Goal: Task Accomplishment & Management: Manage account settings

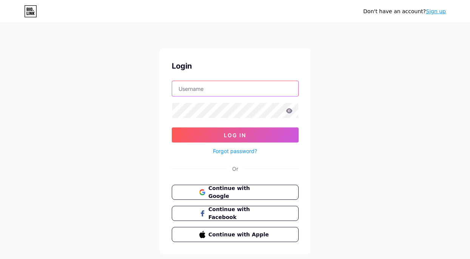
click at [190, 92] on input "text" at bounding box center [235, 88] width 126 height 15
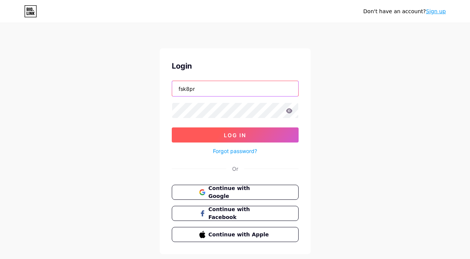
type input "fsk8pr"
click at [204, 138] on button "Log In" at bounding box center [235, 135] width 127 height 15
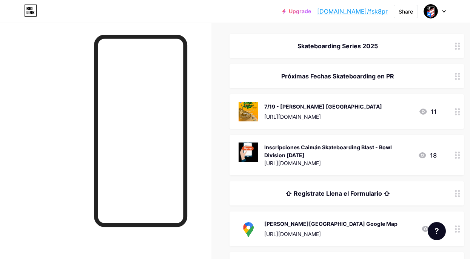
scroll to position [86, 0]
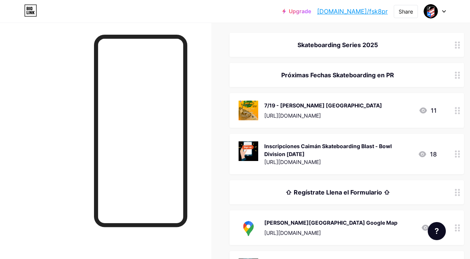
click at [420, 152] on icon at bounding box center [422, 154] width 9 height 9
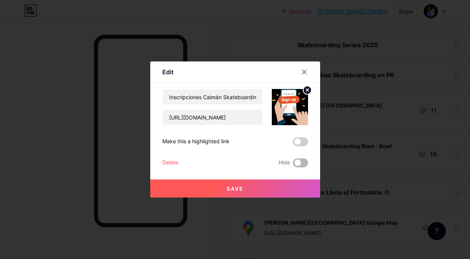
click at [305, 166] on span at bounding box center [300, 162] width 15 height 9
click at [293, 165] on input "checkbox" at bounding box center [293, 165] width 0 height 0
checkbox input "true"
click at [254, 191] on button "Save" at bounding box center [235, 189] width 170 height 18
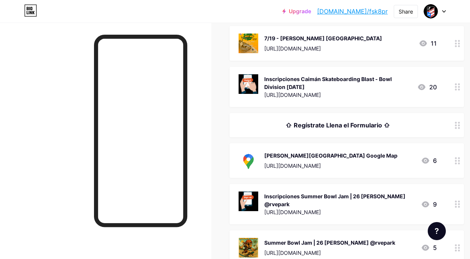
scroll to position [154, 0]
click at [457, 163] on icon at bounding box center [457, 160] width 5 height 7
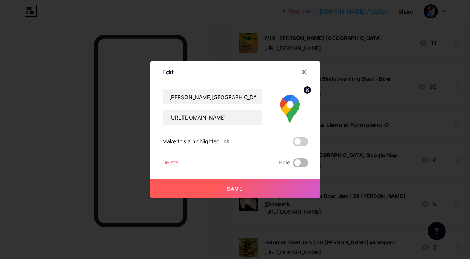
click at [305, 166] on span at bounding box center [300, 162] width 15 height 9
click at [293, 165] on input "checkbox" at bounding box center [293, 165] width 0 height 0
checkbox input "true"
click at [273, 183] on button "Save" at bounding box center [235, 189] width 170 height 18
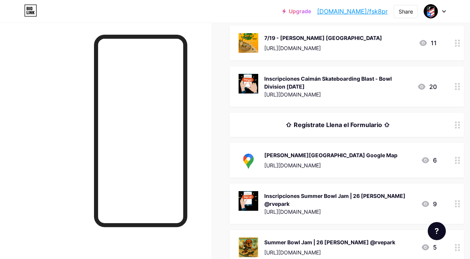
click at [459, 124] on circle at bounding box center [459, 125] width 2 height 2
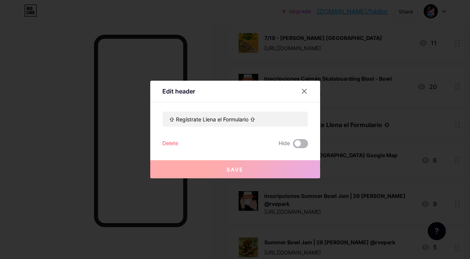
click at [304, 145] on span at bounding box center [300, 143] width 15 height 9
click at [293, 146] on input "checkbox" at bounding box center [293, 146] width 0 height 0
checkbox input "true"
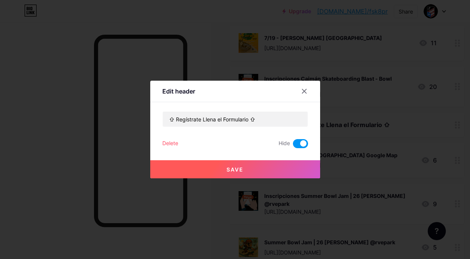
click at [274, 167] on button "Save" at bounding box center [235, 169] width 170 height 18
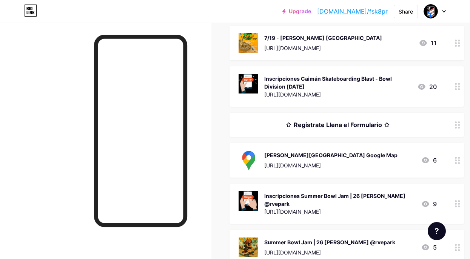
click at [365, 166] on div "[URL][DOMAIN_NAME]" at bounding box center [330, 166] width 133 height 8
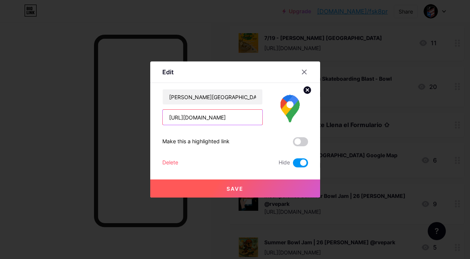
click at [177, 118] on input "[URL][DOMAIN_NAME]" at bounding box center [213, 117] width 100 height 15
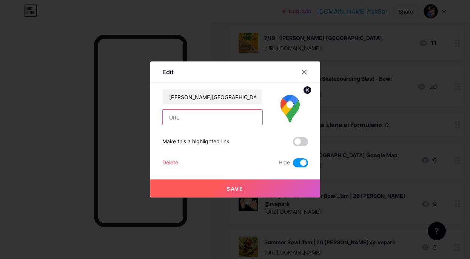
paste input "[URL][DOMAIN_NAME]"
type input "[URL][DOMAIN_NAME]"
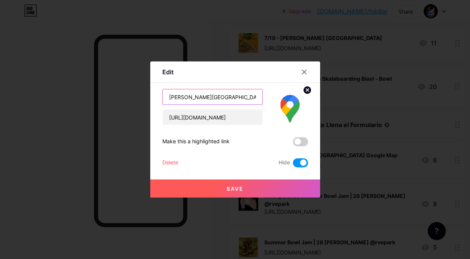
drag, startPoint x: 169, startPoint y: 98, endPoint x: 193, endPoint y: 98, distance: 23.8
click at [193, 98] on input "[PERSON_NAME][GEOGRAPHIC_DATA] Google Map" at bounding box center [213, 96] width 100 height 15
type input "Juncos Skatepark Google Map"
click at [294, 164] on span at bounding box center [300, 162] width 15 height 9
click at [293, 165] on input "checkbox" at bounding box center [293, 165] width 0 height 0
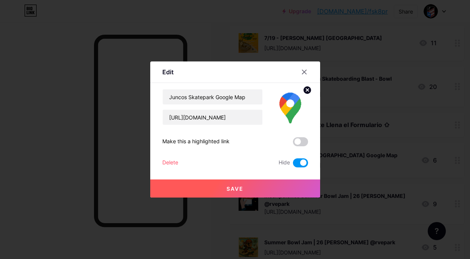
checkbox input "false"
click at [214, 189] on button "Save" at bounding box center [235, 189] width 170 height 18
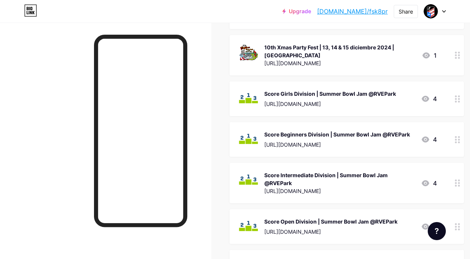
scroll to position [806, 0]
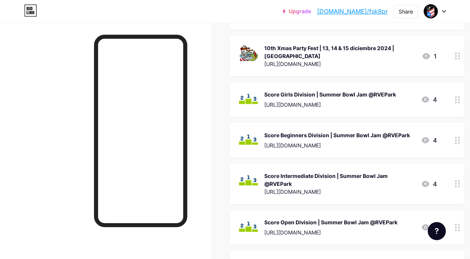
click at [354, 131] on div "Score Beginners Division | Summer Bowl Jam @RVEPark" at bounding box center [337, 135] width 146 height 8
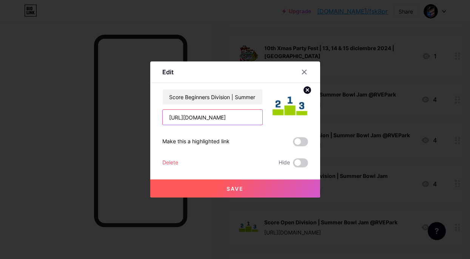
click at [200, 118] on input "[URL][DOMAIN_NAME]" at bounding box center [213, 117] width 100 height 15
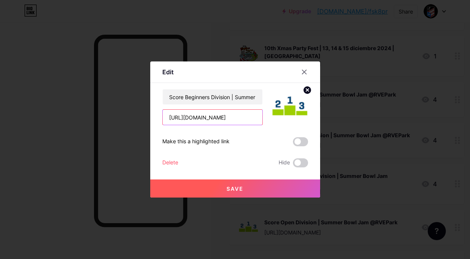
paste input "Beginner Division"
type input "Beginner Division"
click at [230, 187] on span "Save" at bounding box center [234, 189] width 17 height 6
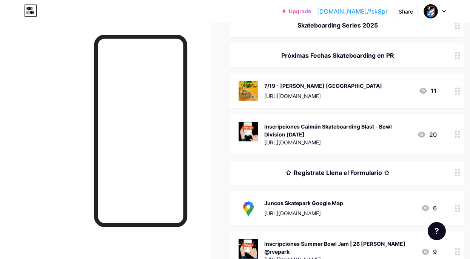
scroll to position [105, 0]
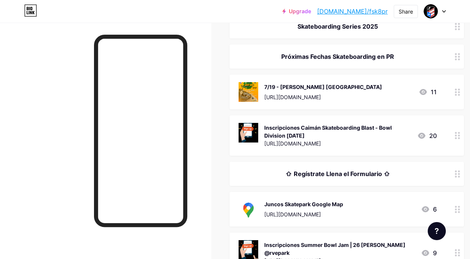
click at [328, 127] on div "Inscripciones Caimán Skateboarding Blast - Bowl Division [DATE]" at bounding box center [337, 132] width 147 height 16
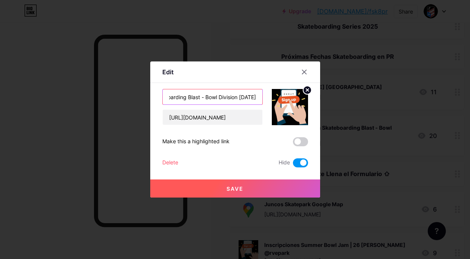
scroll to position [0, 73]
click at [202, 99] on input "Inscripciones Caimán Skateboarding Blast - Bowl Division [DATE]" at bounding box center [213, 96] width 100 height 15
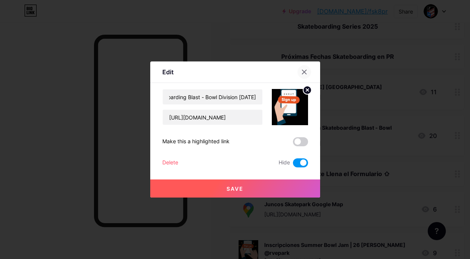
click at [305, 71] on icon at bounding box center [304, 72] width 4 height 4
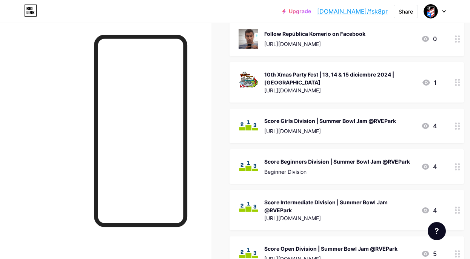
scroll to position [780, 0]
click at [294, 168] on div "Beginner Division" at bounding box center [337, 172] width 146 height 8
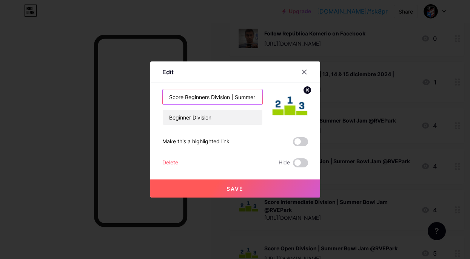
click at [239, 97] on input "Score Beginners Division | Summer Bowl Jam @RVEPark" at bounding box center [213, 96] width 100 height 15
click at [184, 95] on input "Score Beginners Division | Summer Bowl Jam @RVEPark" at bounding box center [213, 96] width 100 height 15
drag, startPoint x: 183, startPoint y: 95, endPoint x: 229, endPoint y: 100, distance: 45.5
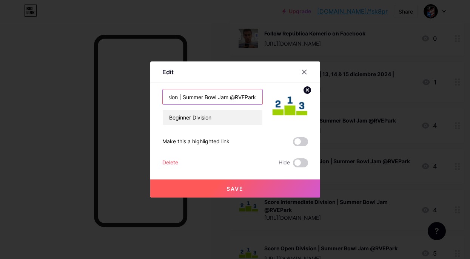
click at [229, 100] on input "Score Beginners Division | Summer Bowl Jam @RVEPark" at bounding box center [213, 96] width 100 height 15
paste input "Caimán Skateboarding Blast"
click at [188, 99] on input "Score Beginners Division | Caimán Skateboarding Blast at [PERSON_NAME][GEOGRAPH…" at bounding box center [213, 96] width 100 height 15
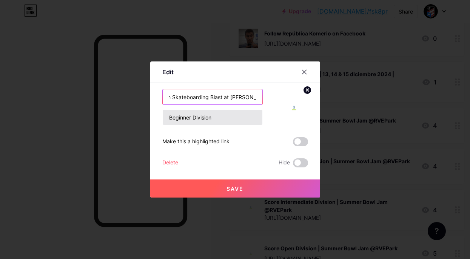
type input "Score Beginners Division | Caimán Skateboarding Blast at [PERSON_NAME][GEOGRAPH…"
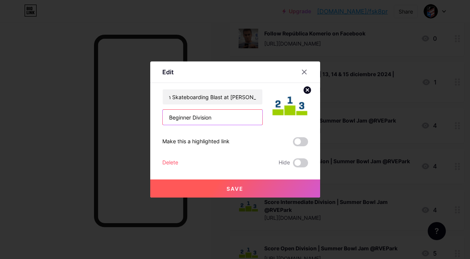
click at [214, 118] on input "Beginner Division" at bounding box center [213, 117] width 100 height 15
click at [245, 185] on button "Save" at bounding box center [235, 189] width 170 height 18
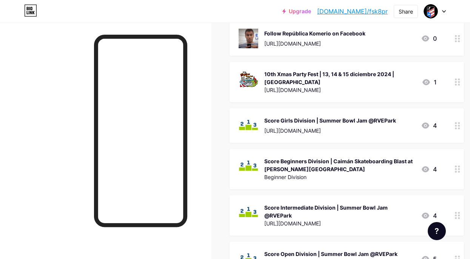
click at [329, 157] on div "Score Beginners Division | Caimán Skateboarding Blast at [PERSON_NAME][GEOGRAPH…" at bounding box center [339, 165] width 151 height 16
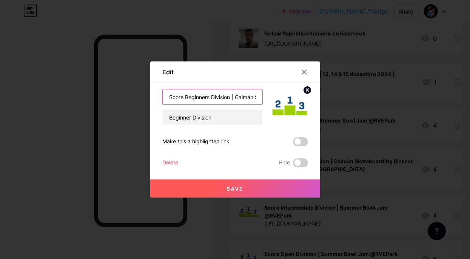
click at [211, 94] on input "Score Beginners Division | Caimán Skateboarding Blast at [PERSON_NAME][GEOGRAPH…" at bounding box center [213, 96] width 100 height 15
type input "Score Beginners Bowl Division | Caimán Skateboarding Blast at [PERSON_NAME][GEO…"
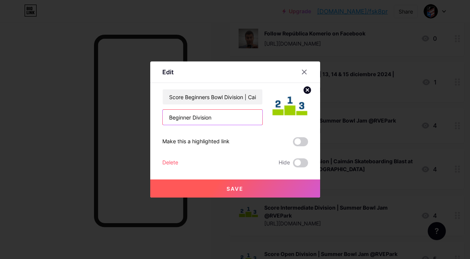
click at [216, 115] on input "Beginner Division" at bounding box center [213, 117] width 100 height 15
paste input "[URL][DOMAIN_NAME]"
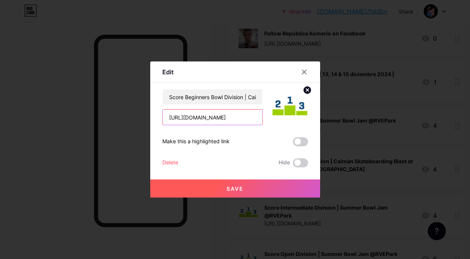
scroll to position [0, 68]
type input "[URL][DOMAIN_NAME]"
click at [234, 191] on span "Save" at bounding box center [234, 189] width 17 height 6
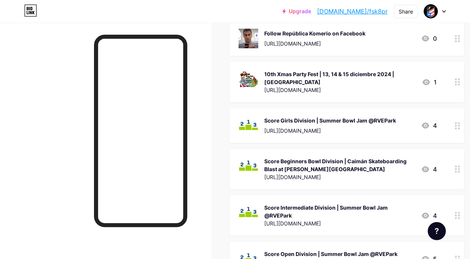
click at [387, 127] on div "[URL][DOMAIN_NAME]" at bounding box center [330, 131] width 132 height 8
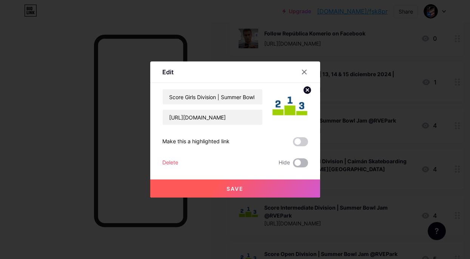
click at [306, 164] on span at bounding box center [300, 162] width 15 height 9
click at [293, 165] on input "checkbox" at bounding box center [293, 165] width 0 height 0
checkbox input "true"
click at [271, 185] on button "Save" at bounding box center [235, 189] width 170 height 18
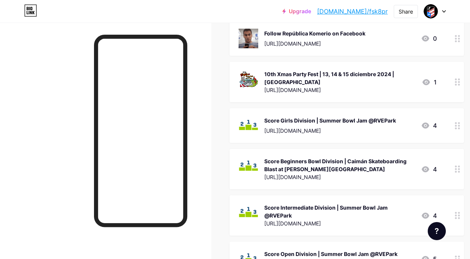
click at [299, 204] on div "Score Intermediate Division | Summer Bowl Jam @RVEPark" at bounding box center [339, 212] width 151 height 16
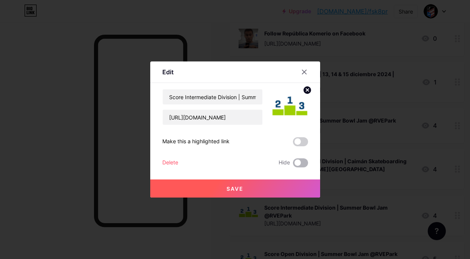
click at [300, 161] on span at bounding box center [300, 162] width 15 height 9
click at [293, 165] on input "checkbox" at bounding box center [293, 165] width 0 height 0
checkbox input "true"
click at [280, 183] on button "Save" at bounding box center [235, 189] width 170 height 18
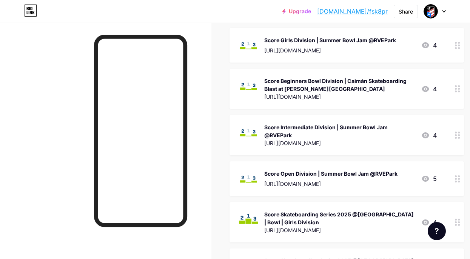
scroll to position [861, 0]
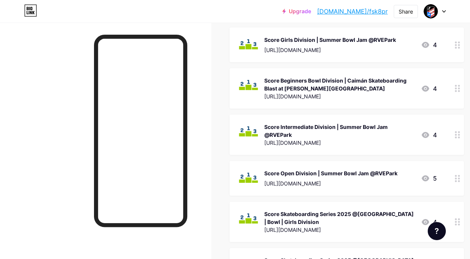
click at [304, 123] on div "Score Intermediate Division | Summer Bowl Jam @RVEPark" at bounding box center [339, 131] width 151 height 16
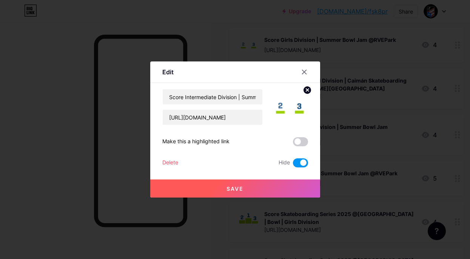
click at [261, 182] on button "Save" at bounding box center [235, 189] width 170 height 18
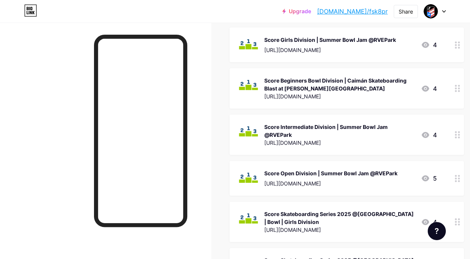
click at [300, 210] on div "Score Skateboarding Series 2025 @[GEOGRAPHIC_DATA] | Bowl | Girls Division" at bounding box center [339, 218] width 151 height 16
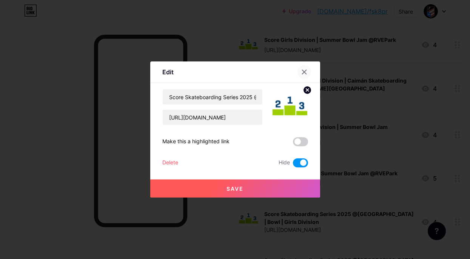
click at [303, 74] on icon at bounding box center [304, 72] width 6 height 6
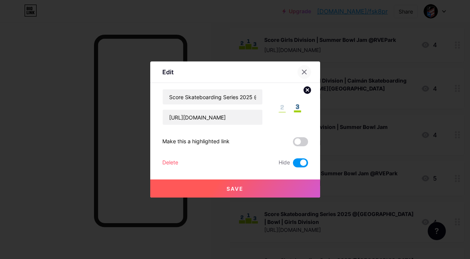
click at [305, 75] on div at bounding box center [304, 72] width 14 height 14
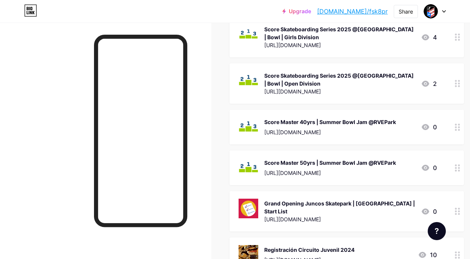
scroll to position [1046, 0]
click at [309, 71] on div "Score Skateboarding Series 2025 @[GEOGRAPHIC_DATA] | Bowl | Open Division" at bounding box center [339, 79] width 151 height 16
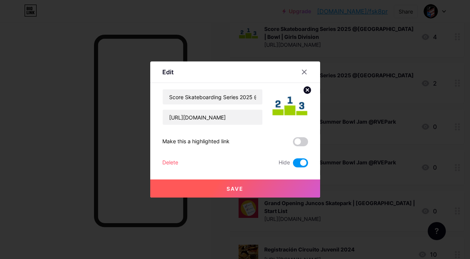
click at [299, 161] on span at bounding box center [300, 162] width 15 height 9
click at [293, 165] on input "checkbox" at bounding box center [293, 165] width 0 height 0
click at [307, 161] on span at bounding box center [300, 162] width 15 height 9
click at [293, 165] on input "checkbox" at bounding box center [293, 165] width 0 height 0
checkbox input "true"
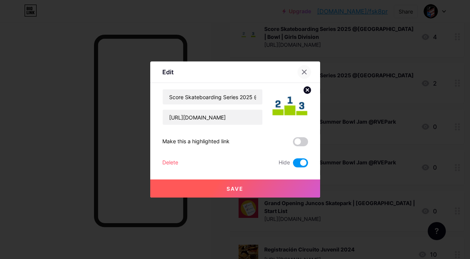
click at [306, 73] on icon at bounding box center [304, 72] width 6 height 6
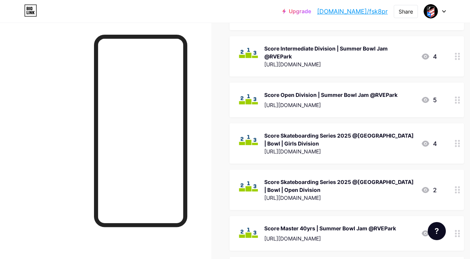
scroll to position [939, 0]
click at [290, 91] on div "Score Open Division | Summer Bowl Jam @RVEPark [URL][DOMAIN_NAME]" at bounding box center [330, 101] width 133 height 20
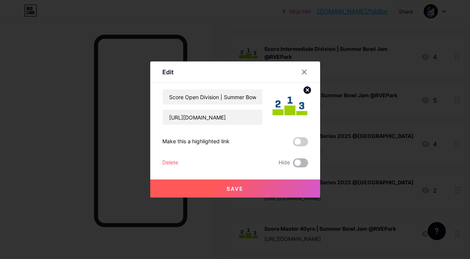
click at [303, 162] on span at bounding box center [300, 162] width 15 height 9
click at [293, 165] on input "checkbox" at bounding box center [293, 165] width 0 height 0
checkbox input "true"
click at [269, 182] on button "Save" at bounding box center [235, 189] width 170 height 18
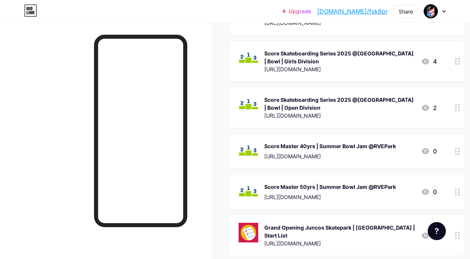
scroll to position [1028, 0]
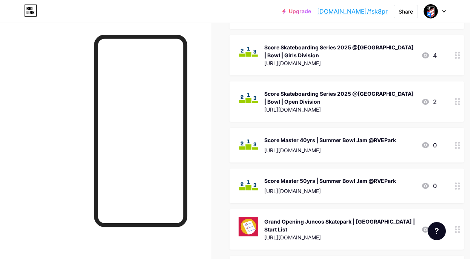
click at [334, 135] on div "Score Master 40yrs | Summer Bowl Jam @RVEPark [URL][DOMAIN_NAME]" at bounding box center [330, 145] width 132 height 20
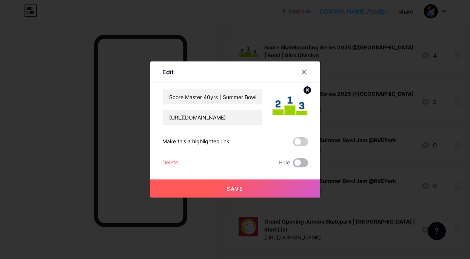
click at [305, 161] on span at bounding box center [300, 162] width 15 height 9
click at [293, 165] on input "checkbox" at bounding box center [293, 165] width 0 height 0
checkbox input "true"
click at [272, 189] on button "Save" at bounding box center [235, 189] width 170 height 18
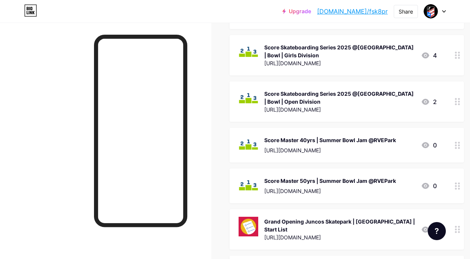
click at [292, 177] on div "Score Master 50yrs | Summer Bowl Jam @RVEPark" at bounding box center [330, 181] width 132 height 8
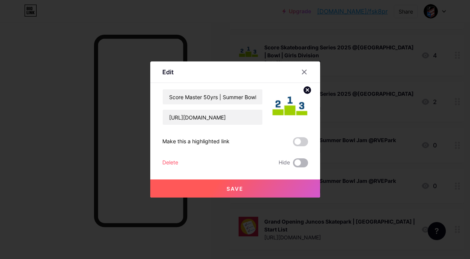
click at [306, 163] on span at bounding box center [300, 162] width 15 height 9
click at [293, 165] on input "checkbox" at bounding box center [293, 165] width 0 height 0
checkbox input "true"
click at [275, 182] on button "Save" at bounding box center [235, 189] width 170 height 18
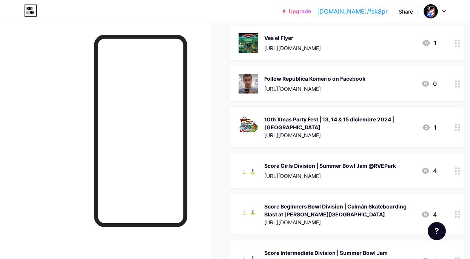
scroll to position [746, 0]
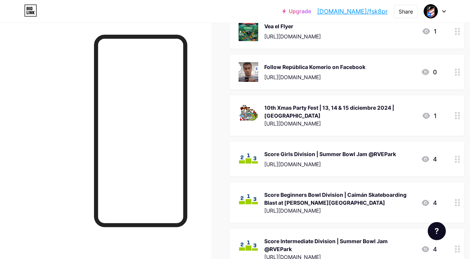
click at [316, 150] on div "Score Girls Division | Summer Bowl Jam @RVEPark" at bounding box center [330, 154] width 132 height 8
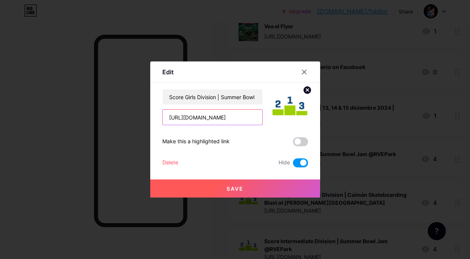
click at [243, 117] on input "[URL][DOMAIN_NAME]" at bounding box center [213, 117] width 100 height 15
paste input "[URL][DOMAIN_NAME]"
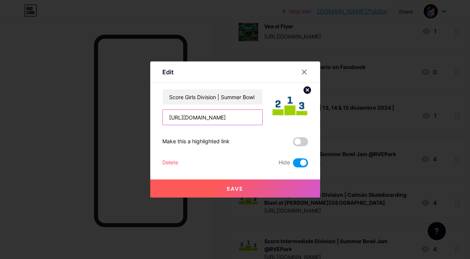
scroll to position [0, 62]
type input "[URL][DOMAIN_NAME]"
click at [254, 184] on button "Save" at bounding box center [235, 189] width 170 height 18
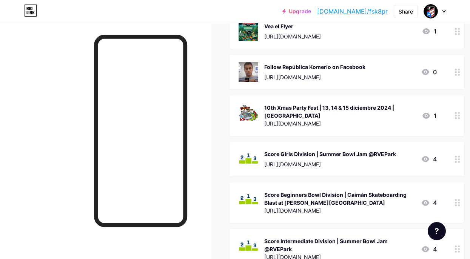
click at [297, 191] on div "Score Beginners Bowl Division | Caimán Skateboarding Blast at [PERSON_NAME][GEO…" at bounding box center [339, 199] width 151 height 16
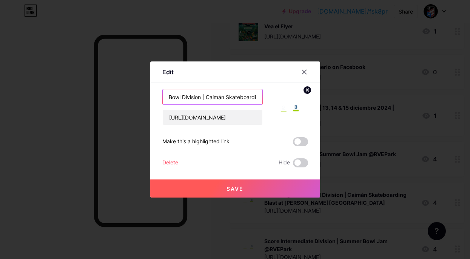
scroll to position [0, 96]
drag, startPoint x: 212, startPoint y: 96, endPoint x: 262, endPoint y: 101, distance: 50.4
click at [262, 101] on input "Score Beginners Bowl Division | Caimán Skateboarding Blast at [PERSON_NAME][GEO…" at bounding box center [213, 96] width 100 height 15
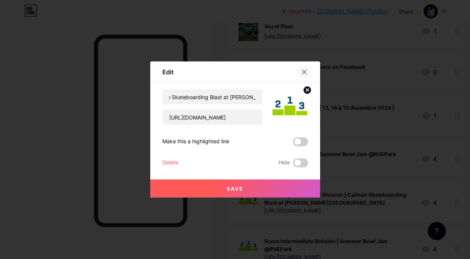
click at [306, 68] on div at bounding box center [304, 72] width 14 height 14
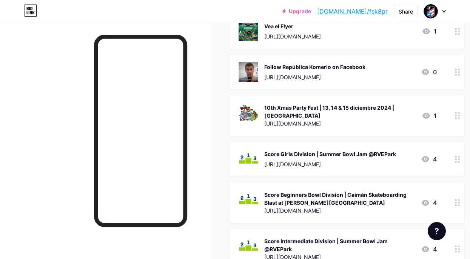
click at [296, 150] on div "Score Girls Division | Summer Bowl Jam @RVEPark" at bounding box center [330, 154] width 132 height 8
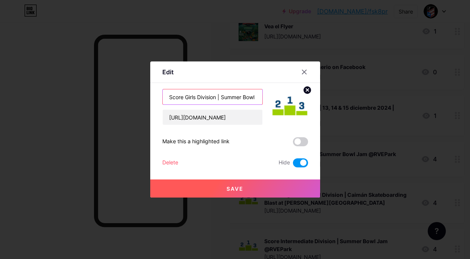
drag, startPoint x: 198, startPoint y: 97, endPoint x: 207, endPoint y: 120, distance: 24.1
click at [207, 105] on input "Score Girls Division | Summer Bowl Jam @RVEPark" at bounding box center [213, 96] width 100 height 15
paste input "Bowl Division | Caimán Skateboarding Blast at [PERSON_NAME][GEOGRAPHIC_DATA]"
type input "Score Girls Bowl Division | Caimán Skateboarding Blast at [PERSON_NAME][GEOGRAP…"
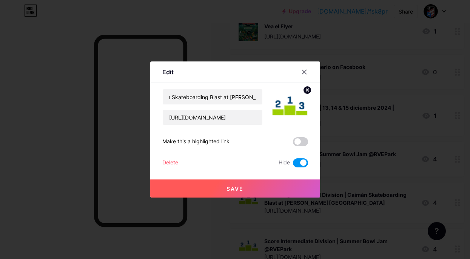
click at [298, 161] on span at bounding box center [300, 162] width 15 height 9
click at [293, 165] on input "checkbox" at bounding box center [293, 165] width 0 height 0
checkbox input "false"
click at [224, 189] on button "Save" at bounding box center [235, 189] width 170 height 18
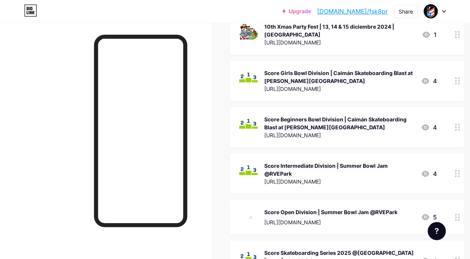
scroll to position [847, 0]
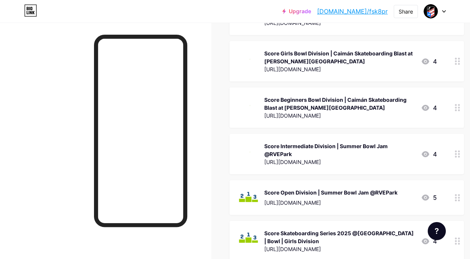
click at [318, 142] on div "Score Intermediate Division | Summer Bowl Jam @RVEPark" at bounding box center [339, 150] width 151 height 16
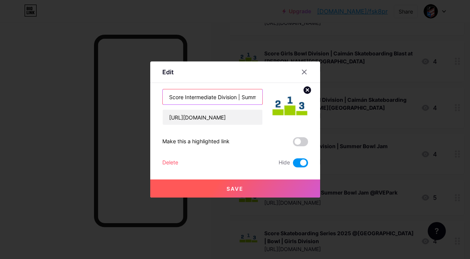
drag, startPoint x: 218, startPoint y: 97, endPoint x: 234, endPoint y: 130, distance: 36.3
click at [234, 105] on input "Score Intermediate Division | Summer Bowl Jam @RVEPark" at bounding box center [213, 96] width 100 height 15
paste input "Bowl Division | Caimán Skateboarding Blast at [PERSON_NAME][GEOGRAPHIC_DATA]"
type input "Score Intermediate Bowl Division | Caimán Skateboarding Blast at [PERSON_NAME][…"
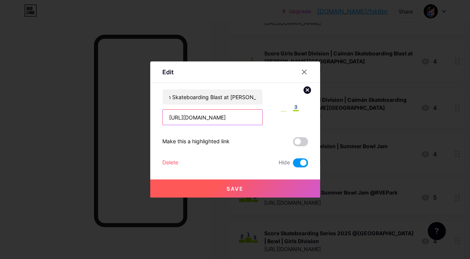
click at [215, 119] on input "[URL][DOMAIN_NAME]" at bounding box center [213, 117] width 100 height 15
paste input "[URL][DOMAIN_NAME]"
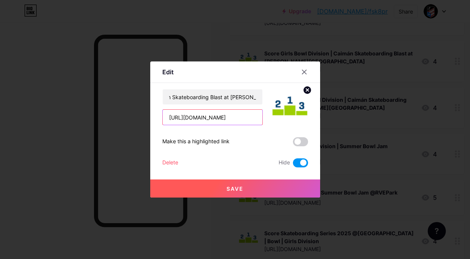
scroll to position [0, 62]
type input "[URL][DOMAIN_NAME]"
click at [295, 160] on span at bounding box center [300, 162] width 15 height 9
click at [293, 165] on input "checkbox" at bounding box center [293, 165] width 0 height 0
checkbox input "false"
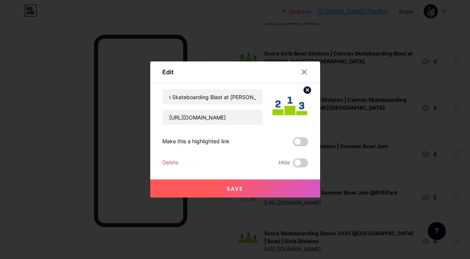
click at [244, 188] on button "Save" at bounding box center [235, 189] width 170 height 18
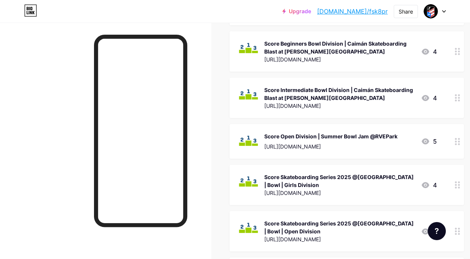
scroll to position [904, 0]
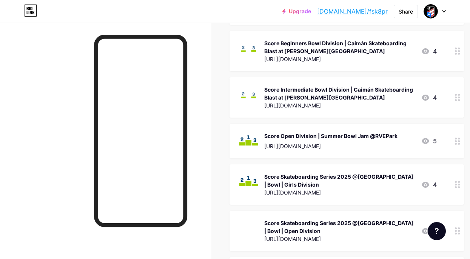
click at [303, 86] on div "Score Intermediate Bowl Division | Caimán Skateboarding Blast at [PERSON_NAME][…" at bounding box center [339, 94] width 151 height 16
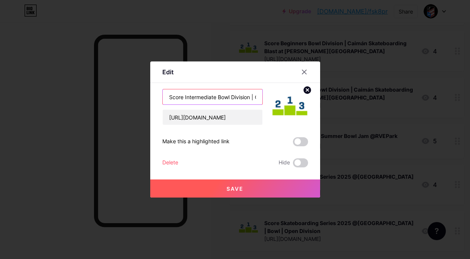
click at [202, 96] on input "Score Intermediate Bowl Division | Caimán Skateboarding Blast at [PERSON_NAME][…" at bounding box center [213, 96] width 100 height 15
click at [305, 71] on icon at bounding box center [304, 72] width 6 height 6
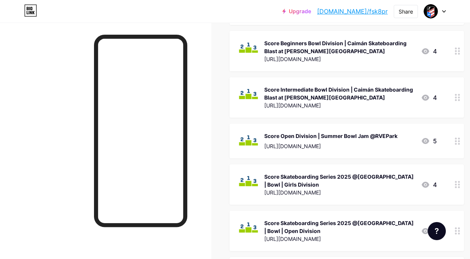
click at [289, 132] on div "Score Open Division | Summer Bowl Jam @RVEPark" at bounding box center [330, 136] width 133 height 8
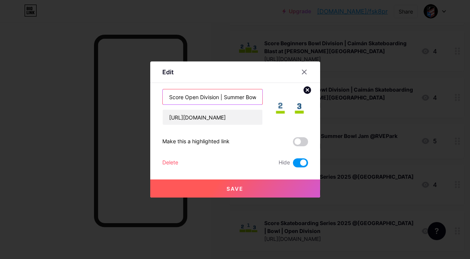
click at [204, 97] on input "Score Open Division | Summer Bowl Jam @RVEPark" at bounding box center [213, 96] width 100 height 15
paste input "Intermediate Bowl Division | Caimán Skateboarding Blast at [PERSON_NAME][GEOGRA…"
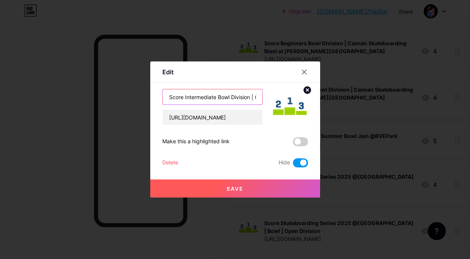
click at [193, 95] on input "Score Intermediate Bowl Division | Caimán Skateboarding Blast at [PERSON_NAME][…" at bounding box center [213, 96] width 100 height 15
type input "Score Master 50+ Bowl Division | Caimán Skateboarding Blast at [PERSON_NAME][GE…"
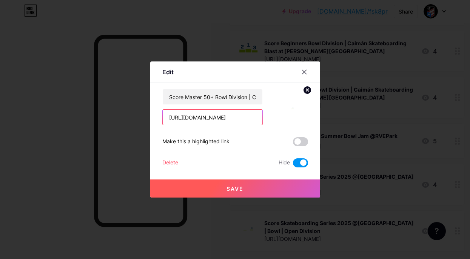
click at [198, 117] on input "[URL][DOMAIN_NAME]" at bounding box center [213, 117] width 100 height 15
paste input "[URL][DOMAIN_NAME]"
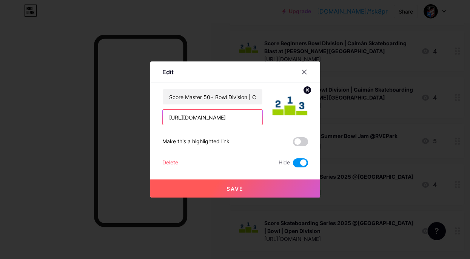
scroll to position [0, 60]
type input "[URL][DOMAIN_NAME]"
click at [296, 165] on span at bounding box center [300, 162] width 15 height 9
click at [293, 165] on input "checkbox" at bounding box center [293, 165] width 0 height 0
checkbox input "false"
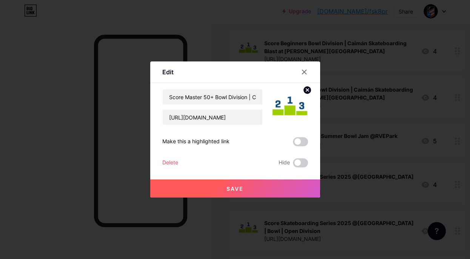
click at [236, 187] on span "Save" at bounding box center [234, 189] width 17 height 6
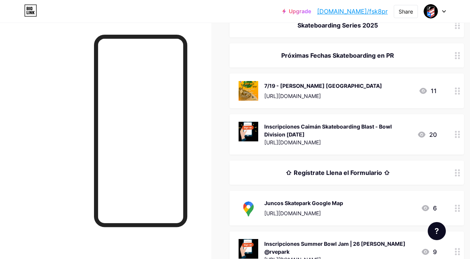
scroll to position [106, 0]
drag, startPoint x: 383, startPoint y: 52, endPoint x: 389, endPoint y: 151, distance: 98.7
click at [458, 56] on icon at bounding box center [457, 55] width 5 height 7
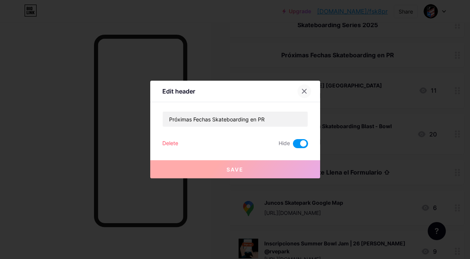
click at [307, 92] on div at bounding box center [304, 92] width 14 height 14
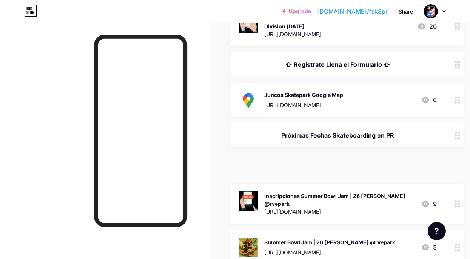
scroll to position [199, 0]
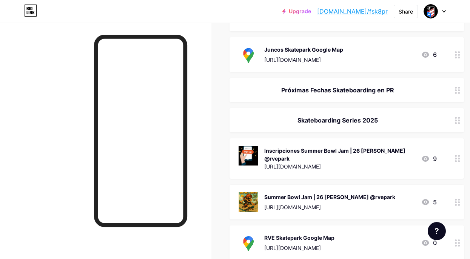
click at [457, 92] on icon at bounding box center [457, 90] width 5 height 7
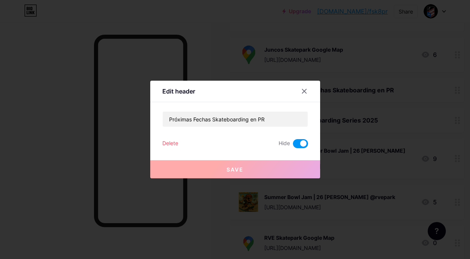
click at [297, 145] on span at bounding box center [300, 143] width 15 height 9
click at [293, 146] on input "checkbox" at bounding box center [293, 146] width 0 height 0
checkbox input "false"
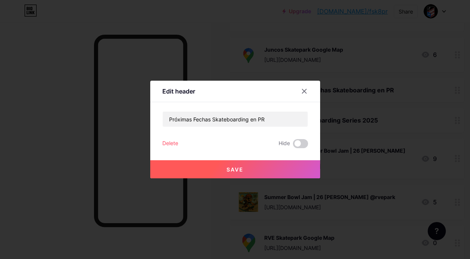
click at [232, 171] on span "Save" at bounding box center [234, 169] width 17 height 6
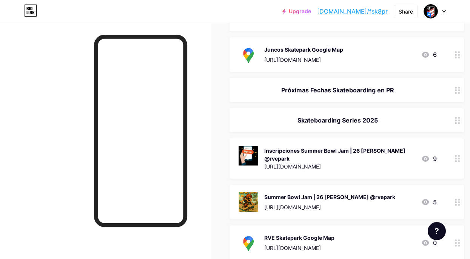
click at [337, 117] on div "Skateboarding Series 2025" at bounding box center [337, 120] width 198 height 9
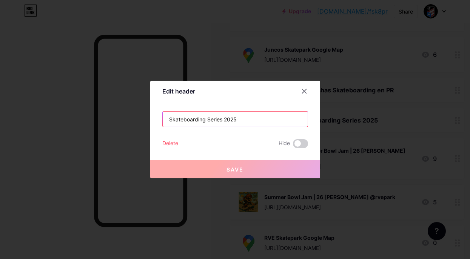
click at [237, 121] on input "Skateboarding Series 2025" at bounding box center [235, 119] width 145 height 15
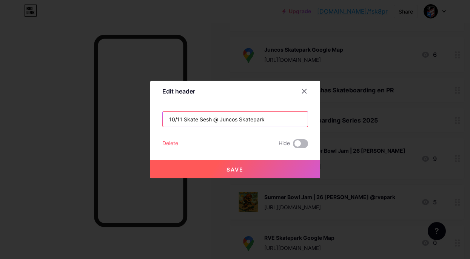
type input "10/11 Skate Sesh @ Juncos Skatepark"
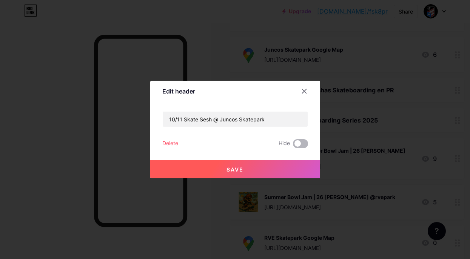
click at [306, 144] on span at bounding box center [300, 143] width 15 height 9
click at [293, 146] on input "checkbox" at bounding box center [293, 146] width 0 height 0
click at [306, 144] on span at bounding box center [300, 143] width 15 height 9
click at [293, 146] on input "checkbox" at bounding box center [293, 146] width 0 height 0
checkbox input "false"
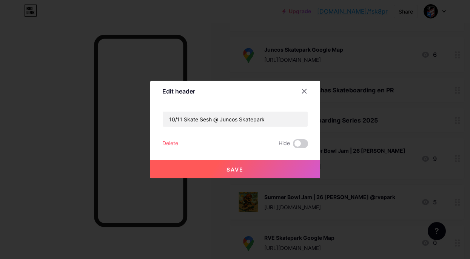
click at [244, 170] on button "Save" at bounding box center [235, 169] width 170 height 18
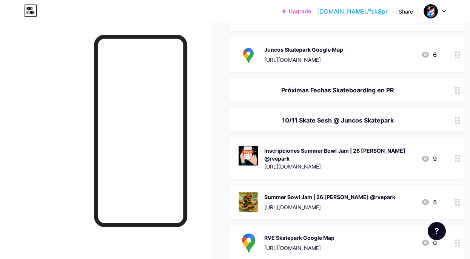
click at [461, 118] on div at bounding box center [457, 120] width 13 height 24
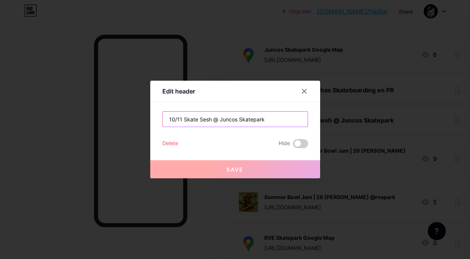
click at [249, 122] on input "10/11 Skate Sesh @ Juncos Skatepark" at bounding box center [235, 119] width 145 height 15
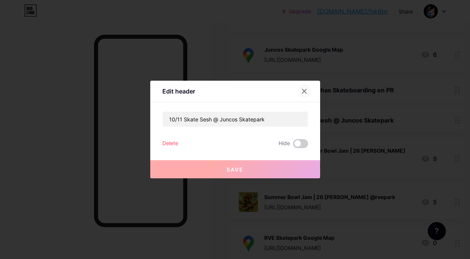
click at [307, 90] on div at bounding box center [304, 92] width 14 height 14
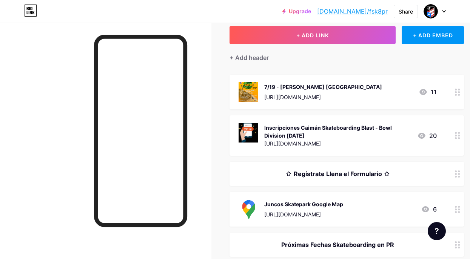
scroll to position [29, 0]
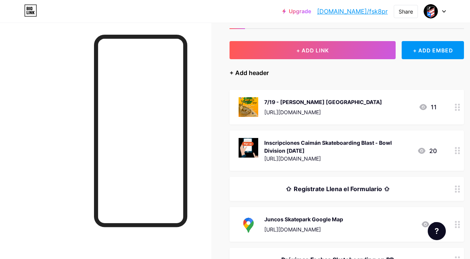
click at [250, 74] on div "+ Add header" at bounding box center [248, 72] width 39 height 9
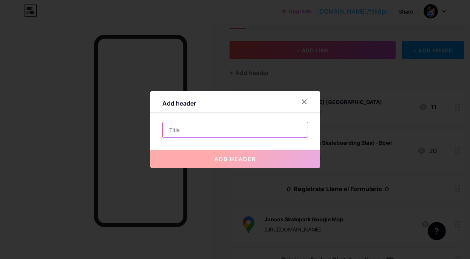
click at [196, 130] on input "text" at bounding box center [235, 129] width 145 height 15
paste input "10/11 Skate Sesh @ Juncos Skatepark"
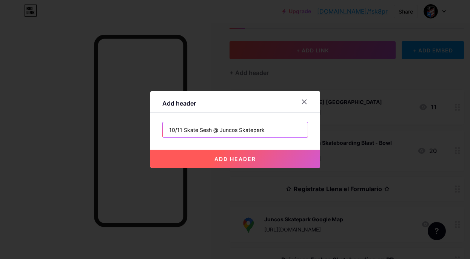
drag, startPoint x: 177, startPoint y: 130, endPoint x: 273, endPoint y: 135, distance: 96.0
click at [273, 135] on input "10/11 Skate Sesh @ Juncos Skatepark" at bounding box center [235, 129] width 145 height 15
type input "10/25 4 Annual Surfer Beach MiniRamp Contest"
click at [255, 151] on button "add header" at bounding box center [235, 159] width 170 height 18
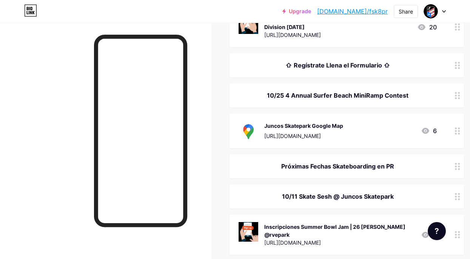
scroll to position [168, 0]
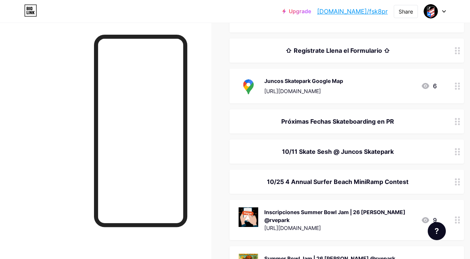
click at [294, 182] on div "10/25 4 Annual Surfer Beach MiniRamp Contest" at bounding box center [337, 181] width 198 height 9
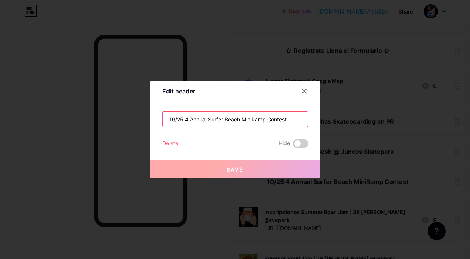
click at [188, 120] on input "10/25 4 Annual Surfer Beach MiniRamp Contest" at bounding box center [235, 119] width 145 height 15
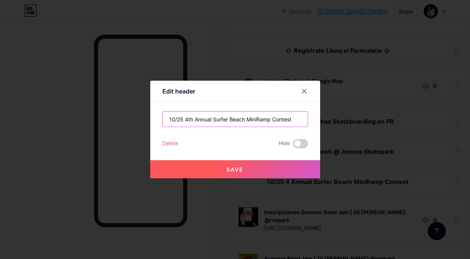
type input "10/25 4th Annual Surfer Beach MiniRamp Contest"
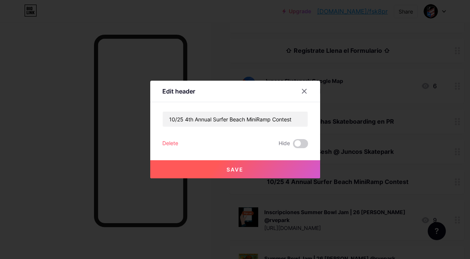
click at [245, 167] on button "Save" at bounding box center [235, 169] width 170 height 18
